Goal: Task Accomplishment & Management: Manage account settings

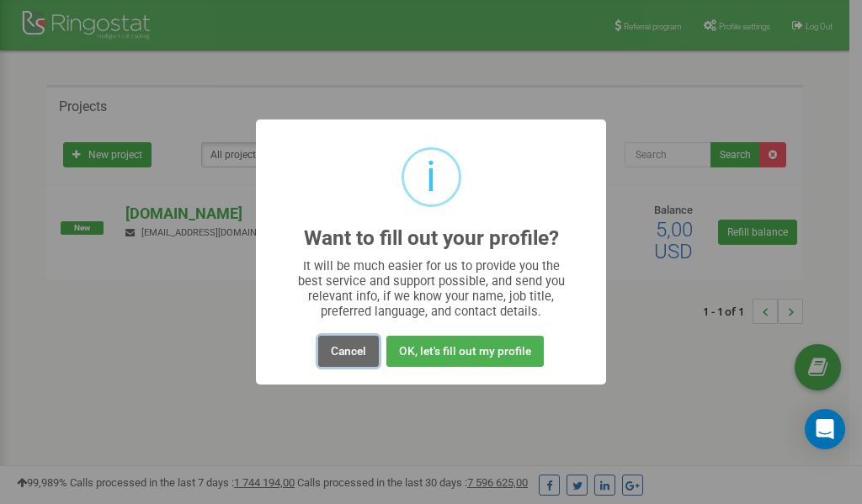
click at [343, 349] on button "Cancel" at bounding box center [348, 351] width 61 height 31
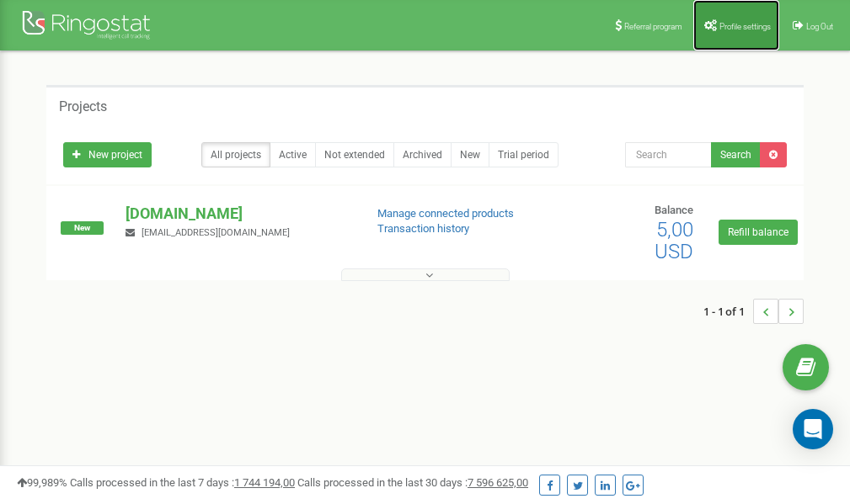
click at [748, 25] on span "Profile settings" at bounding box center [744, 26] width 51 height 9
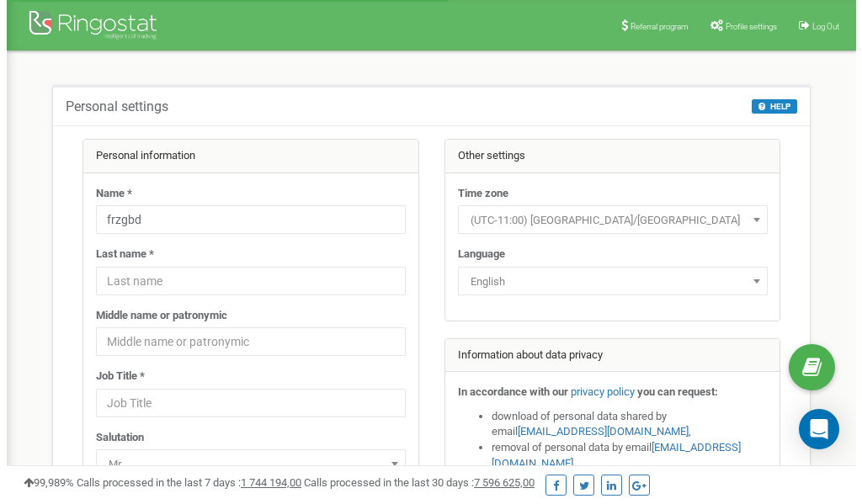
scroll to position [84, 0]
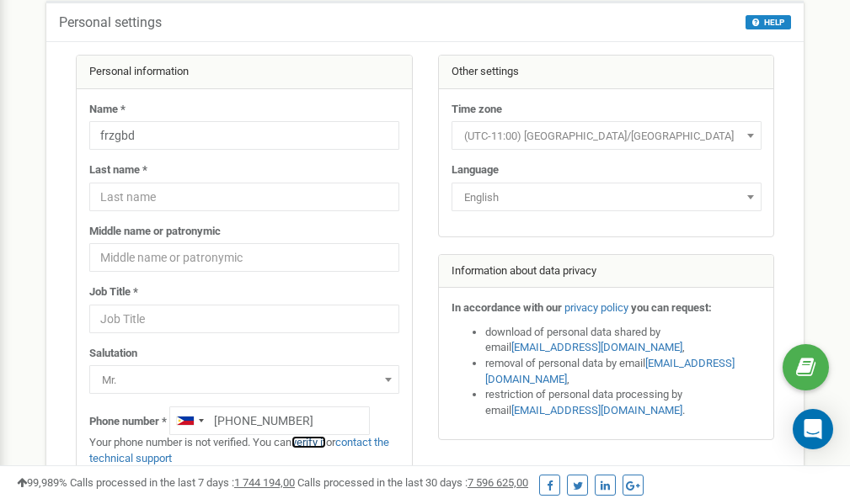
click at [314, 441] on link "verify it" at bounding box center [308, 442] width 35 height 13
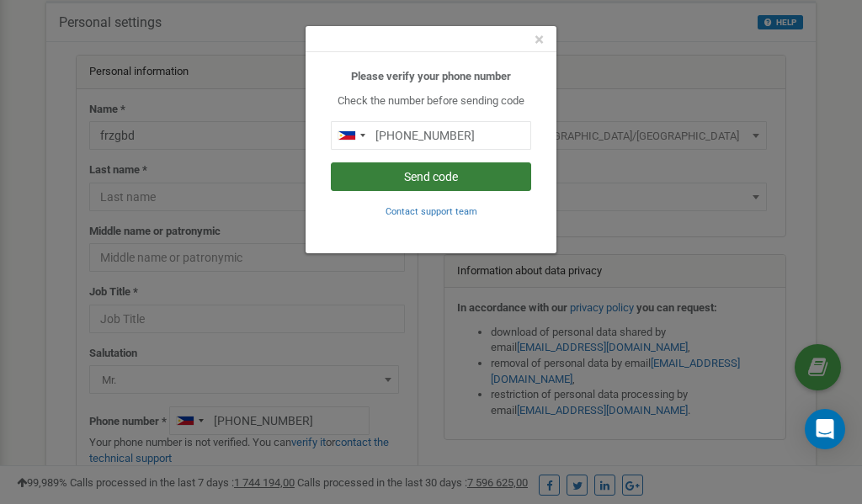
click at [423, 180] on button "Send code" at bounding box center [431, 176] width 200 height 29
